Goal: Task Accomplishment & Management: Use online tool/utility

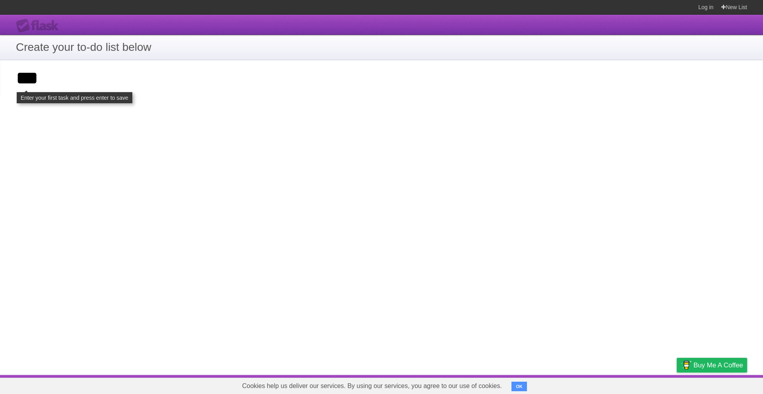
type input "***"
click input "**********" at bounding box center [0, 0] width 0 height 0
click at [183, 127] on div "**********" at bounding box center [381, 195] width 763 height 361
